Goal: Task Accomplishment & Management: Manage account settings

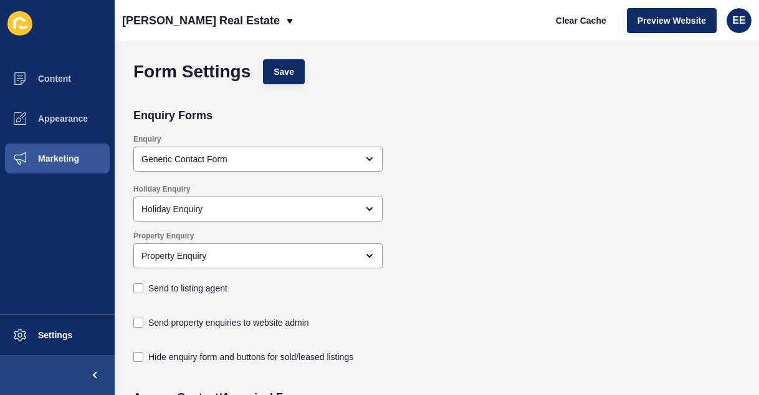
scroll to position [1040, 0]
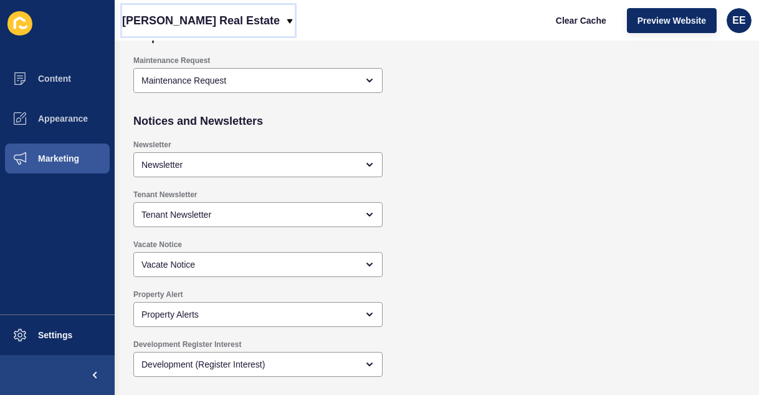
click at [228, 20] on p "[PERSON_NAME] Real Estate" at bounding box center [201, 20] width 158 height 31
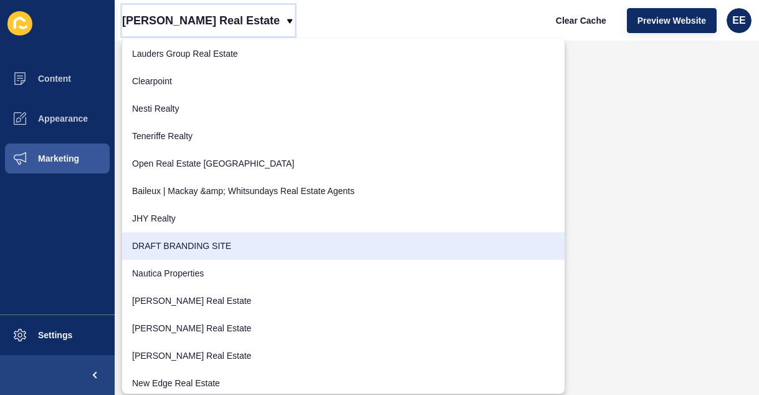
scroll to position [203, 0]
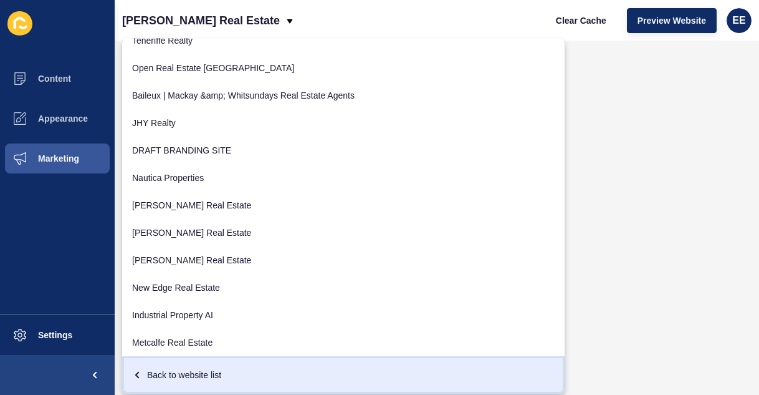
click at [218, 380] on div "Back to website list" at bounding box center [343, 374] width 423 height 22
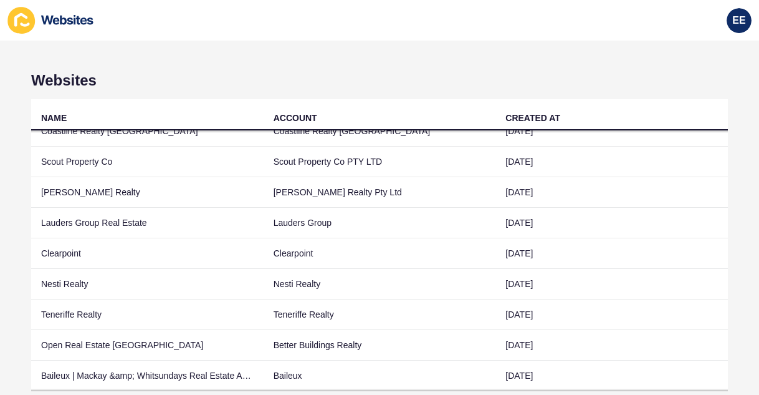
scroll to position [72, 0]
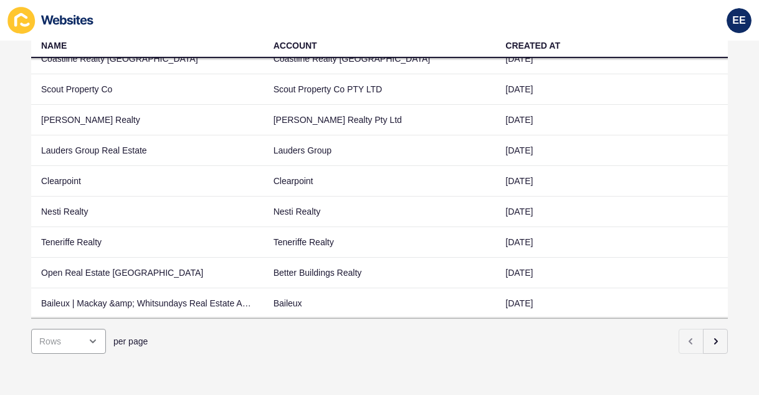
click at [678, 370] on div "Websites NAME ACCOUNT CREATED AT [GEOGRAPHIC_DATA], [GEOGRAPHIC_DATA], [GEOGRAP…" at bounding box center [379, 218] width 759 height 354
click at [705, 340] on button "button" at bounding box center [715, 340] width 25 height 25
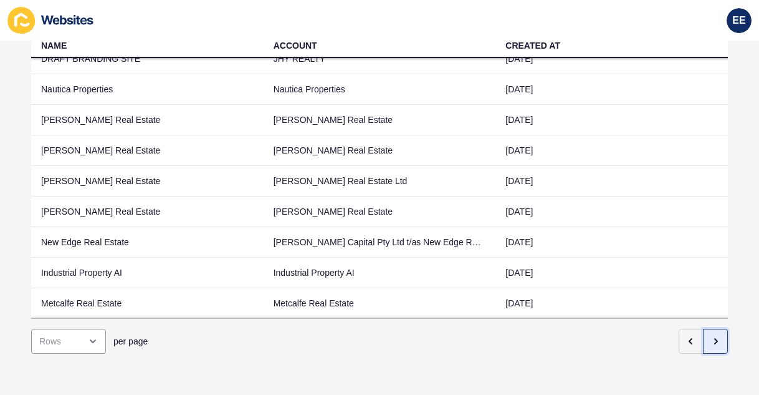
scroll to position [0, 0]
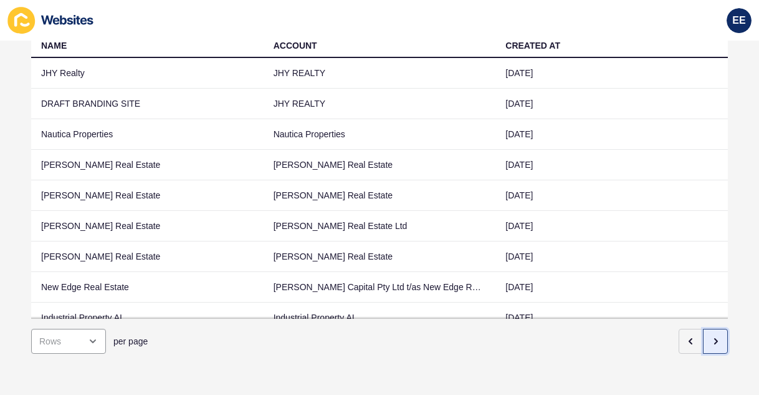
click at [711, 336] on icon "button" at bounding box center [716, 341] width 10 height 10
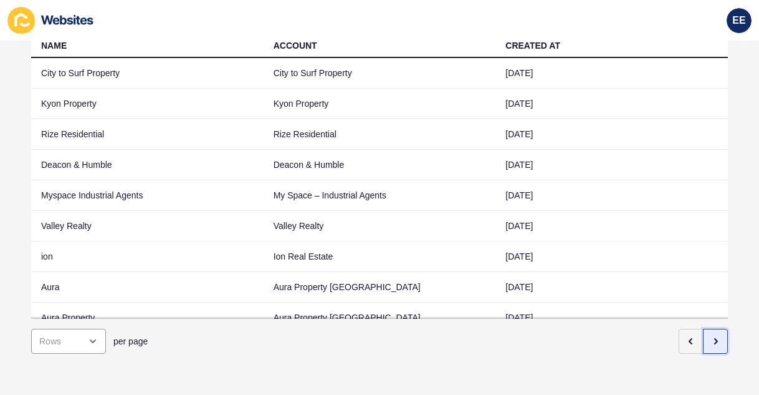
click at [711, 336] on icon "button" at bounding box center [716, 341] width 10 height 10
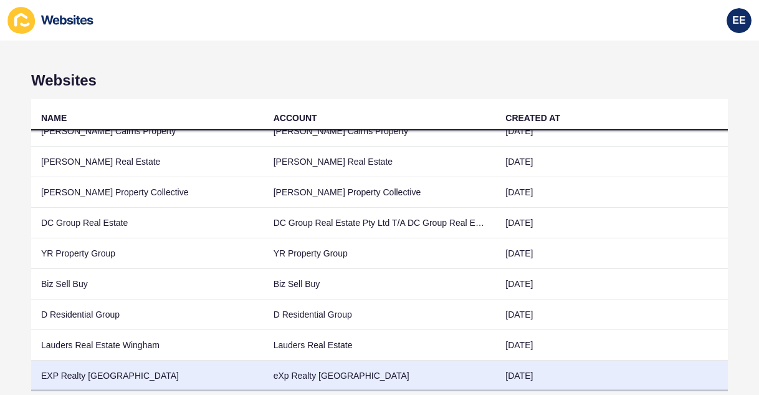
scroll to position [68, 0]
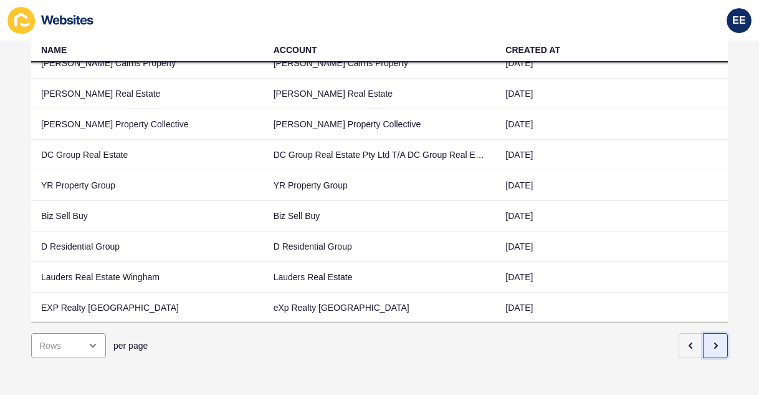
click at [711, 340] on icon "button" at bounding box center [716, 345] width 10 height 10
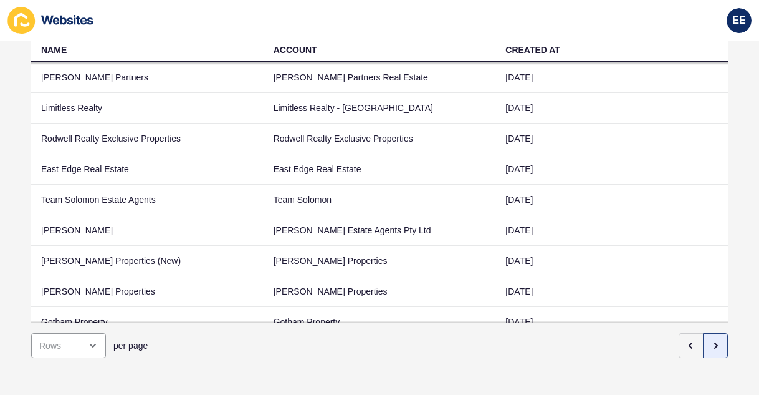
scroll to position [61, 0]
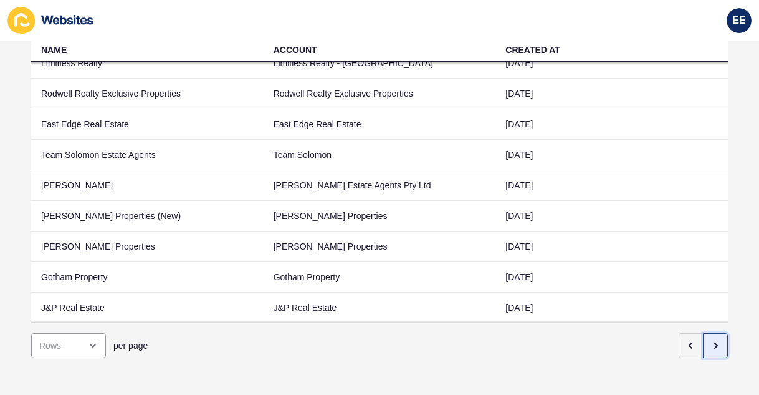
click at [711, 340] on icon "button" at bounding box center [716, 345] width 10 height 10
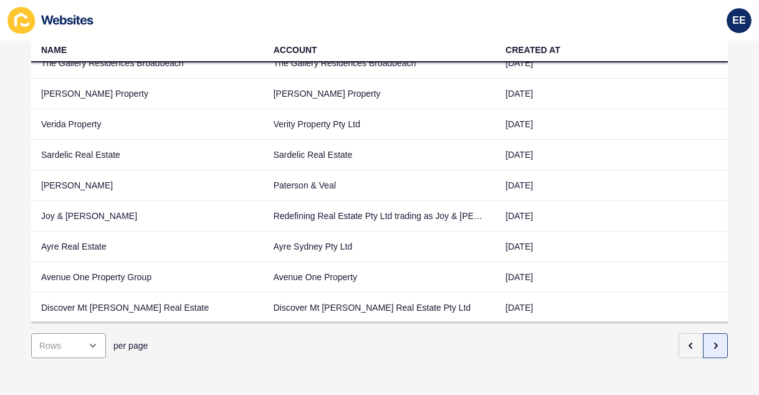
click at [715, 343] on icon "button" at bounding box center [716, 345] width 2 height 5
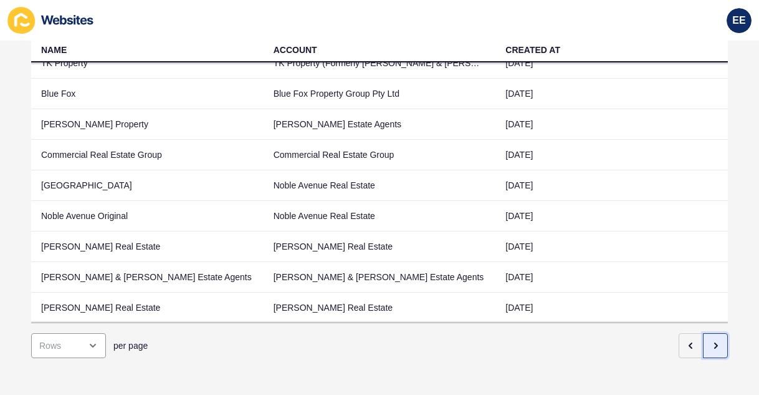
click at [715, 343] on icon "button" at bounding box center [716, 345] width 2 height 5
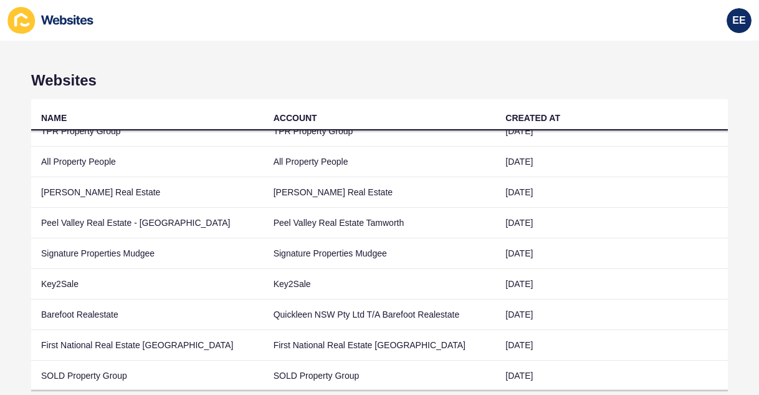
scroll to position [72, 0]
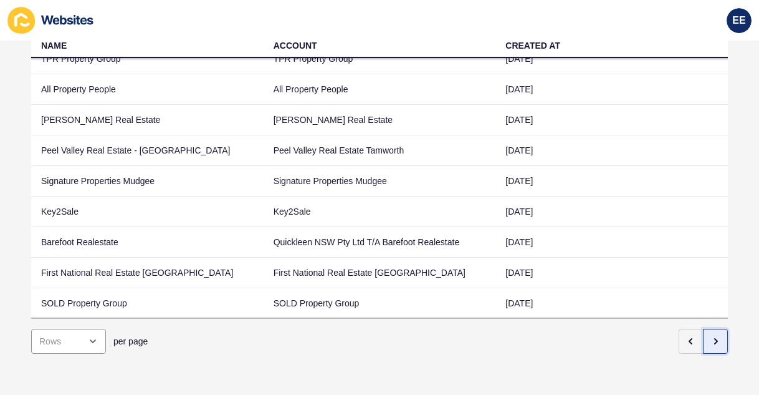
click at [711, 336] on icon "button" at bounding box center [716, 341] width 10 height 10
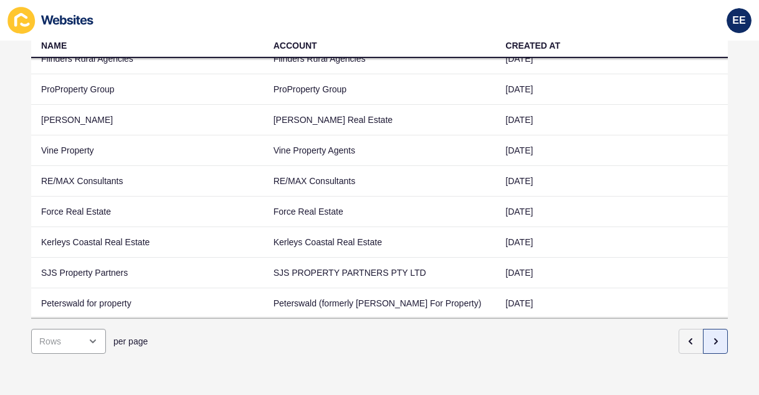
scroll to position [0, 0]
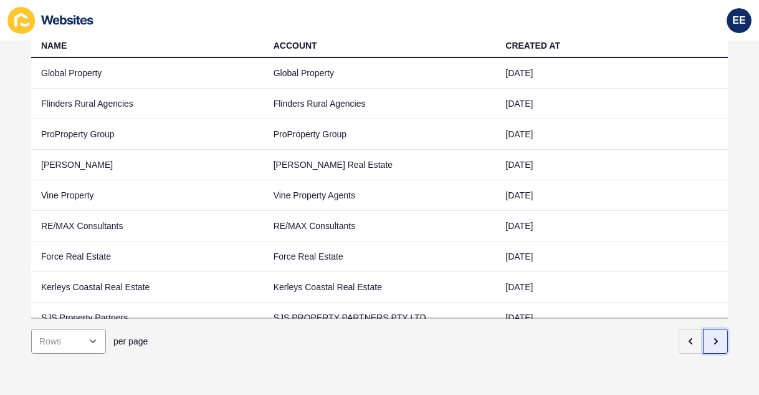
click at [711, 336] on icon "button" at bounding box center [716, 341] width 10 height 10
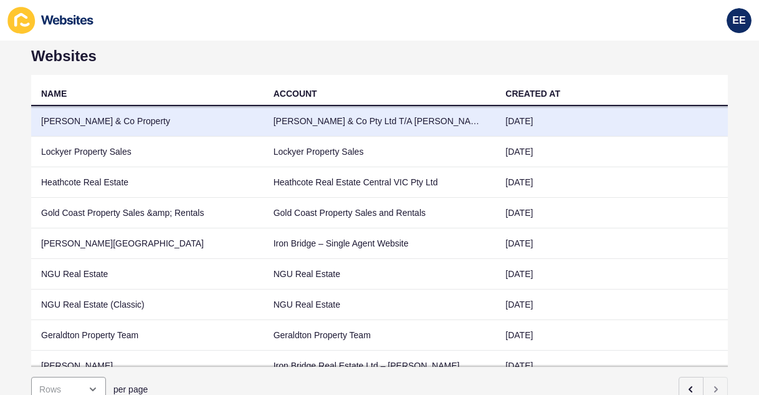
click at [118, 123] on td "[PERSON_NAME] & Co Property" at bounding box center [147, 121] width 232 height 31
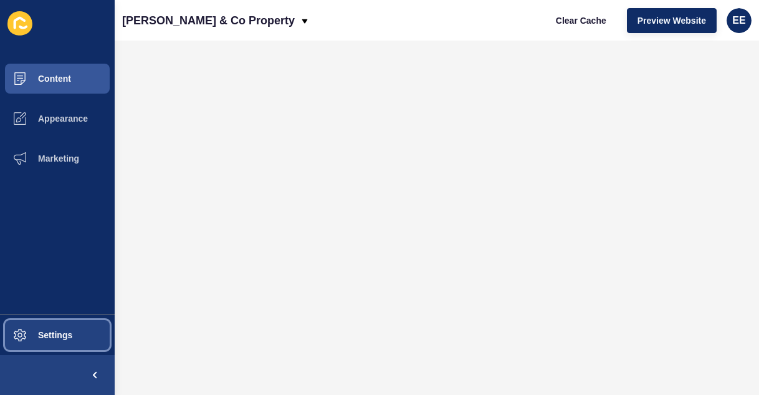
click at [59, 342] on button "Settings" at bounding box center [57, 335] width 115 height 40
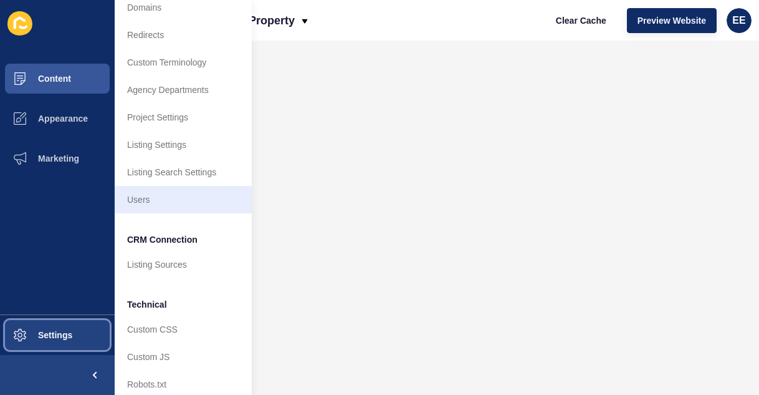
scroll to position [113, 0]
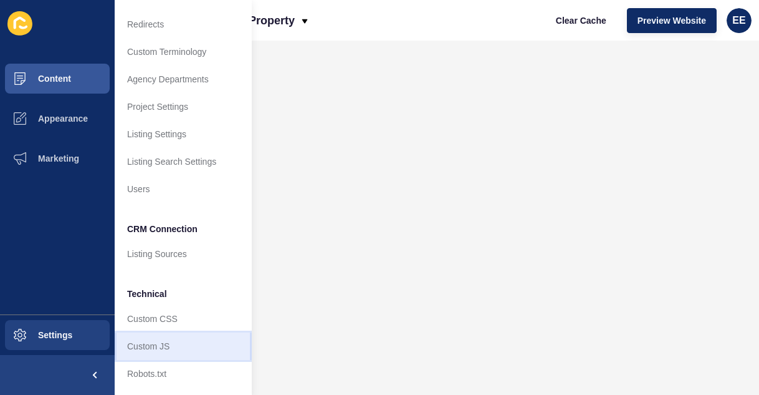
click at [177, 339] on link "Custom JS" at bounding box center [183, 345] width 137 height 27
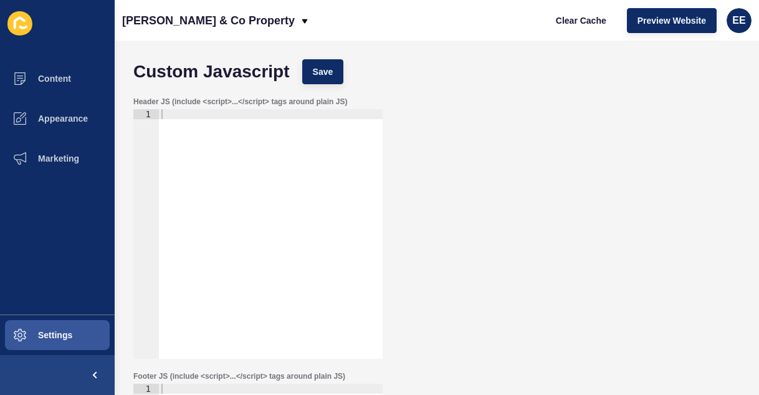
click at [287, 116] on div at bounding box center [271, 243] width 224 height 269
paste textarea "<meta name="google-site-verification" content="FH4fXj9bP7WqikUWxbAlnoXvzLgv-cto…"
type textarea "<meta name="google-site-verification" content="FH4fXj9bP7WqikUWxbAlnoXvzLgv-cto…"
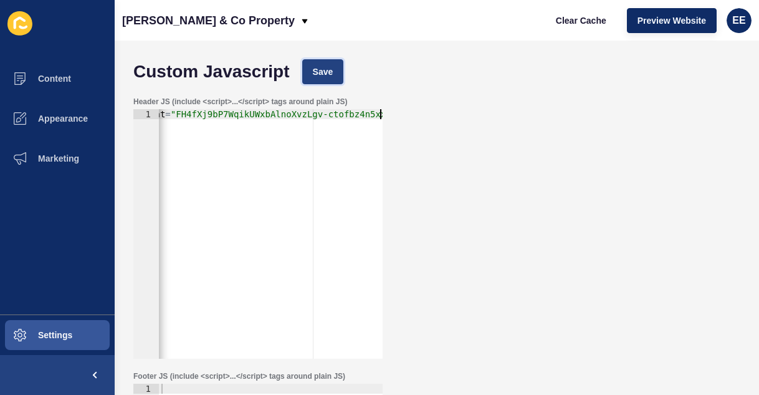
click at [333, 75] on span "Save" at bounding box center [323, 71] width 21 height 12
